Goal: Information Seeking & Learning: Understand process/instructions

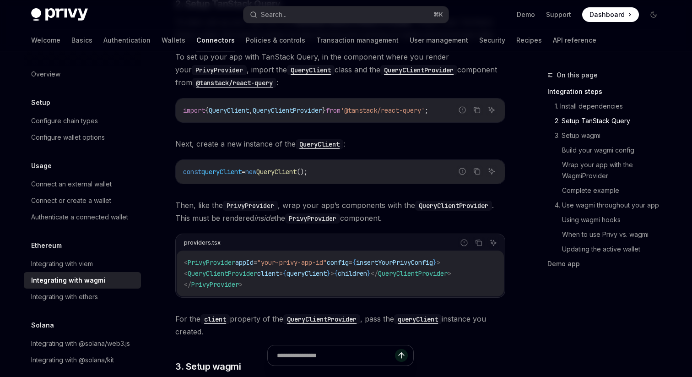
scroll to position [363, 0]
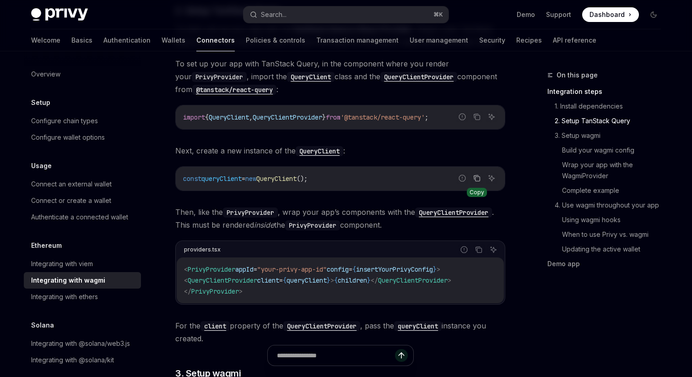
click at [474, 177] on icon "Copy the contents from the code block" at bounding box center [476, 177] width 7 height 7
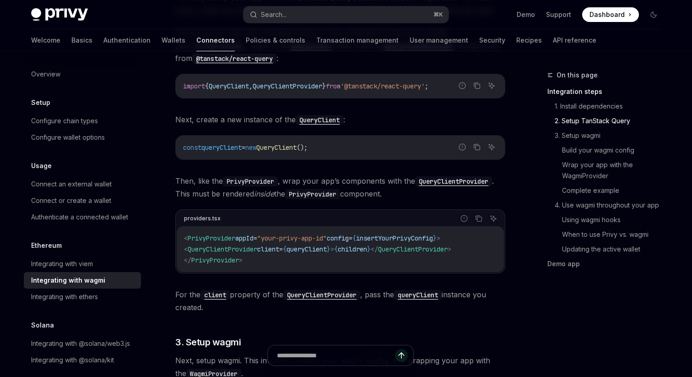
scroll to position [398, 0]
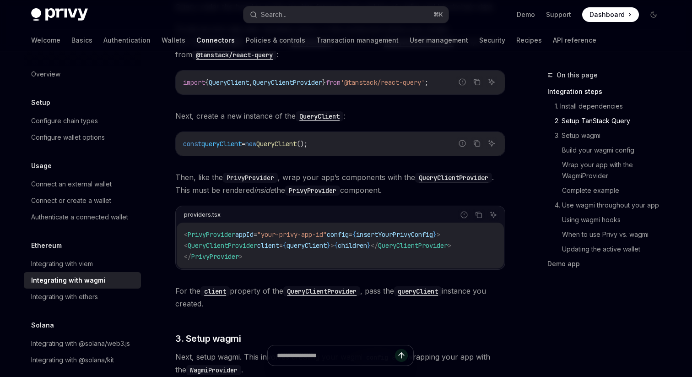
drag, startPoint x: 191, startPoint y: 249, endPoint x: 482, endPoint y: 247, distance: 290.3
click at [482, 247] on code "< PrivyProvider appId = "your-privy-app-id" config = { insertYourPrivyConfig } …" at bounding box center [340, 245] width 313 height 33
copy span "< QueryClientProvider client = { queryClient } > { children } </ QueryClientPro…"
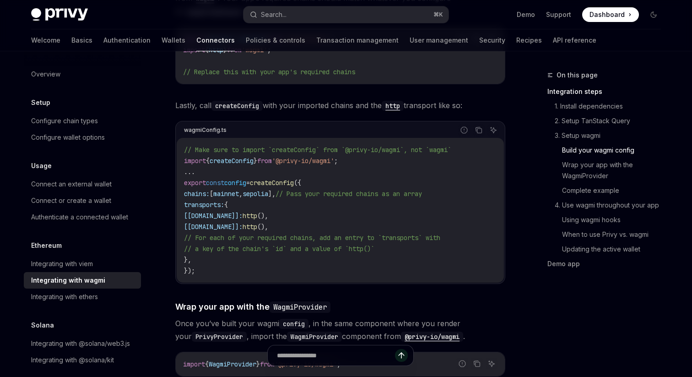
scroll to position [997, 0]
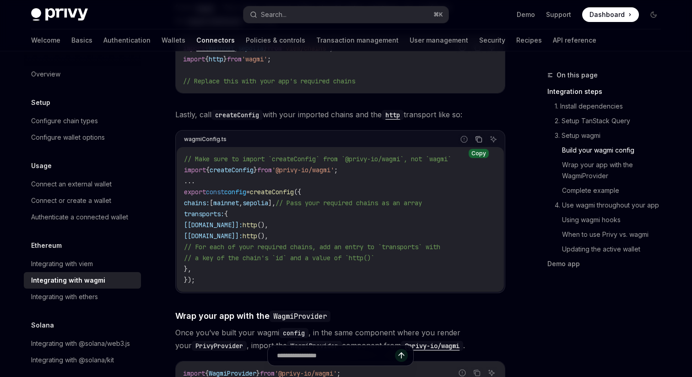
click at [479, 136] on icon "Copy the contents from the code block" at bounding box center [478, 139] width 7 height 7
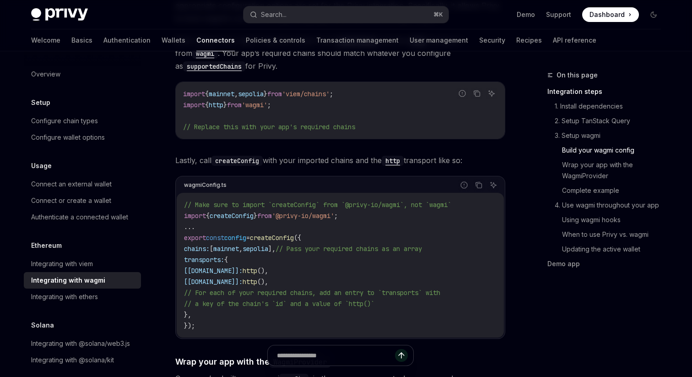
scroll to position [951, 0]
drag, startPoint x: 357, startPoint y: 91, endPoint x: 184, endPoint y: 87, distance: 173.1
click at [184, 89] on code "import { mainnet , sepolia } from 'viem/chains' ; import { http } from 'wagmi' …" at bounding box center [340, 111] width 315 height 44
copy code "import { mainnet , sepolia } from 'viem/chains' ; import { http } from 'wagmi' ;"
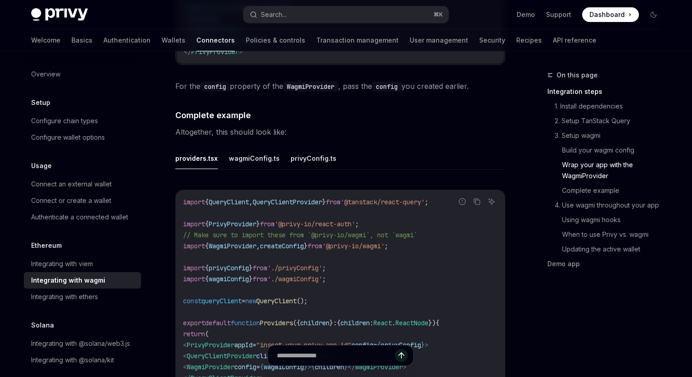
scroll to position [1601, 0]
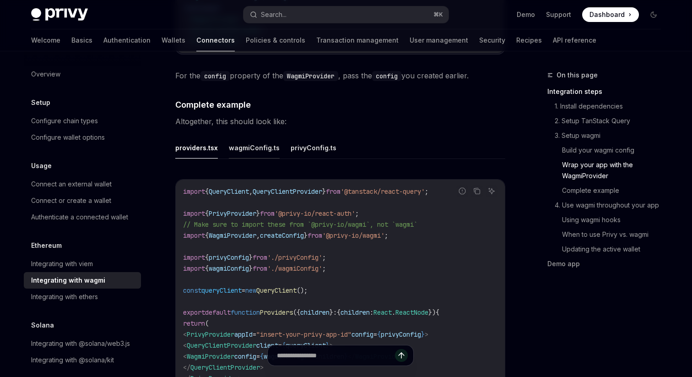
click at [258, 144] on button "wagmiConfig.ts" at bounding box center [254, 148] width 51 height 22
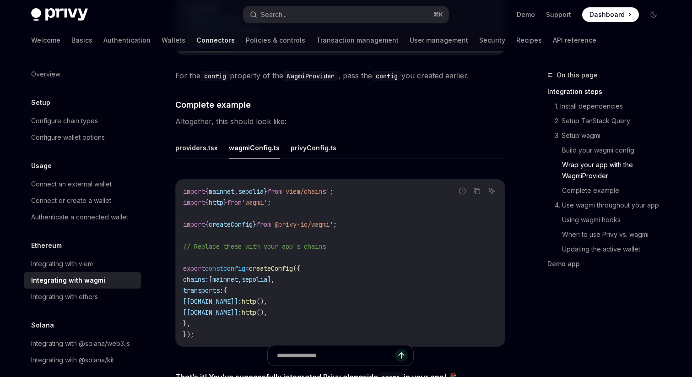
click at [309, 189] on span "'viem/chains'" at bounding box center [306, 191] width 48 height 8
copy span "viem"
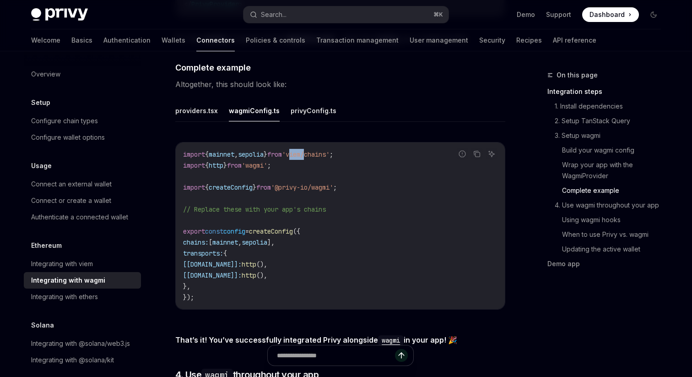
scroll to position [1651, 0]
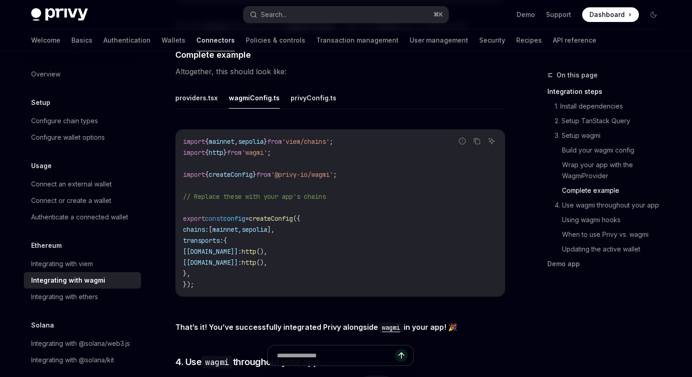
click at [336, 91] on ul "providers.tsx wagmiConfig.ts privyConfig.ts" at bounding box center [340, 98] width 330 height 22
click at [325, 92] on button "privyConfig.ts" at bounding box center [314, 98] width 46 height 22
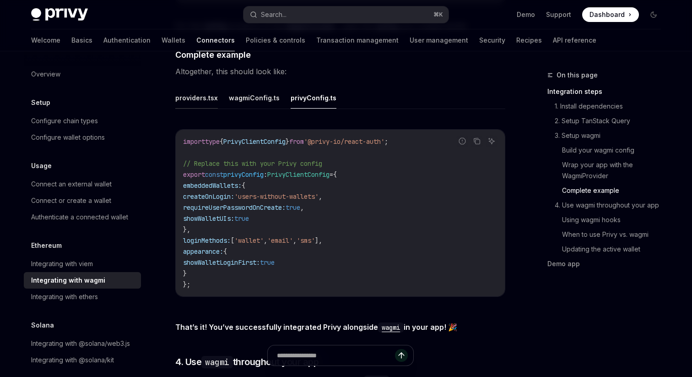
click at [201, 91] on button "providers.tsx" at bounding box center [196, 98] width 43 height 22
type textarea "*"
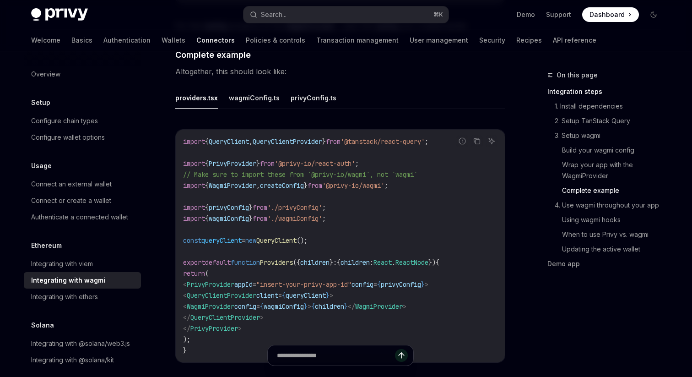
drag, startPoint x: 207, startPoint y: 290, endPoint x: 299, endPoint y: 312, distance: 94.7
click at [299, 313] on code "import { QueryClient , QueryClientProvider } from '@tanstack/react-query' ; imp…" at bounding box center [340, 246] width 315 height 220
copy code "< QueryClientProvider client = { queryClient } > < WagmiProvider config = { wag…"
